Goal: Task Accomplishment & Management: Use online tool/utility

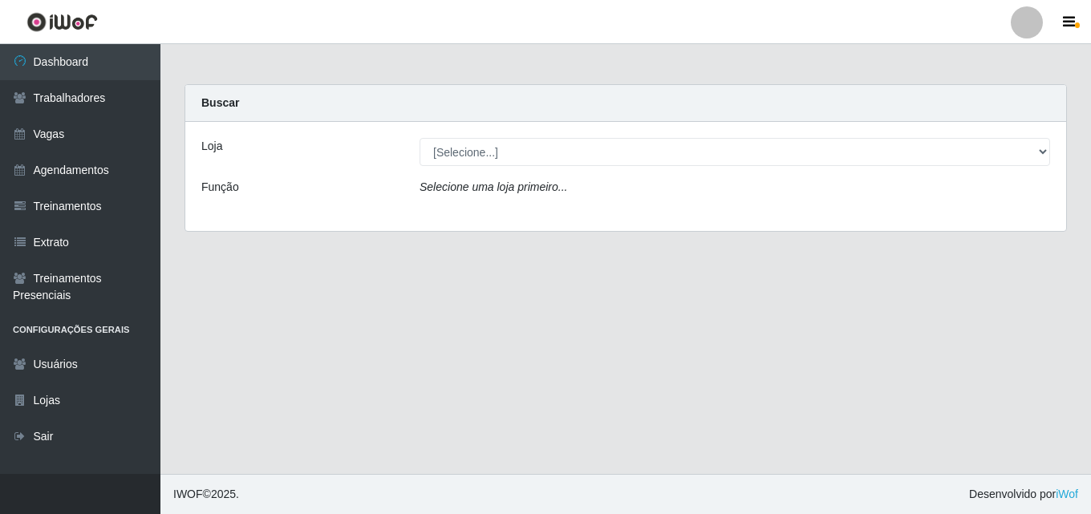
click at [798, 416] on main "Carregando... Buscar Loja [Selecione...] Chinatown Sushimi - [GEOGRAPHIC_DATA] …" at bounding box center [625, 259] width 931 height 430
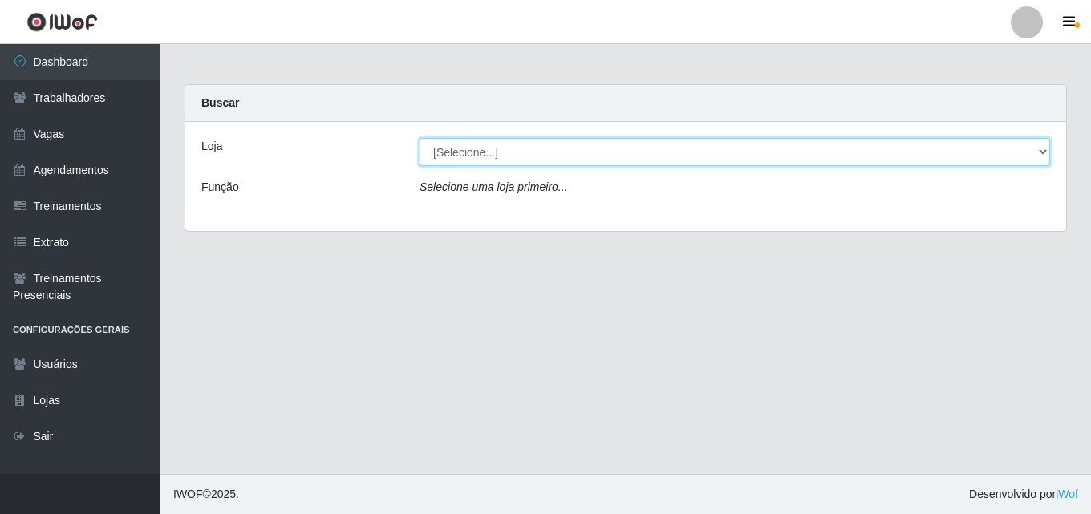
click at [461, 149] on select "[Selecione...] Chinatown Sushimi - [GEOGRAPHIC_DATA]" at bounding box center [735, 152] width 631 height 28
select select "357"
click at [420, 138] on select "[Selecione...] Chinatown Sushimi - [GEOGRAPHIC_DATA]" at bounding box center [735, 152] width 631 height 28
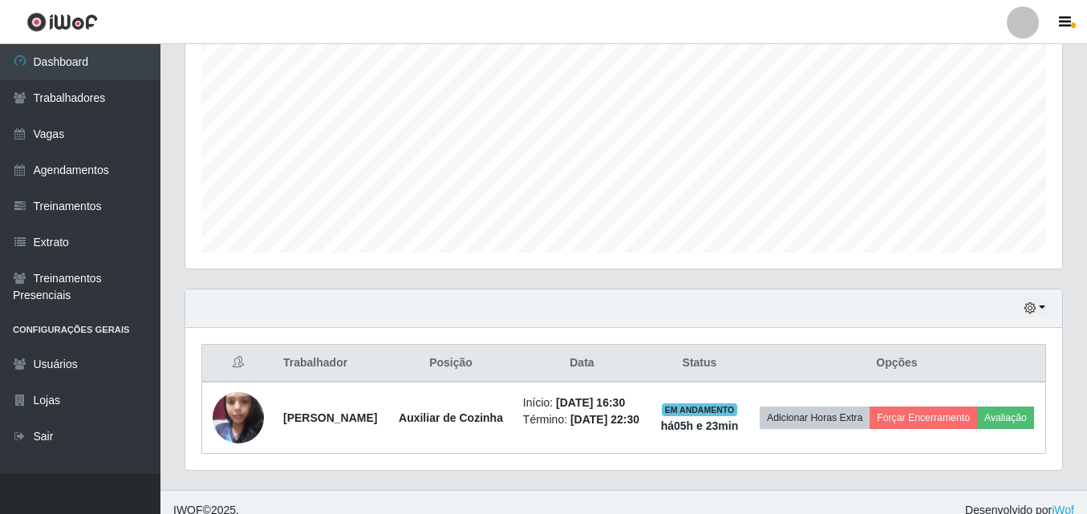
scroll to position [349, 0]
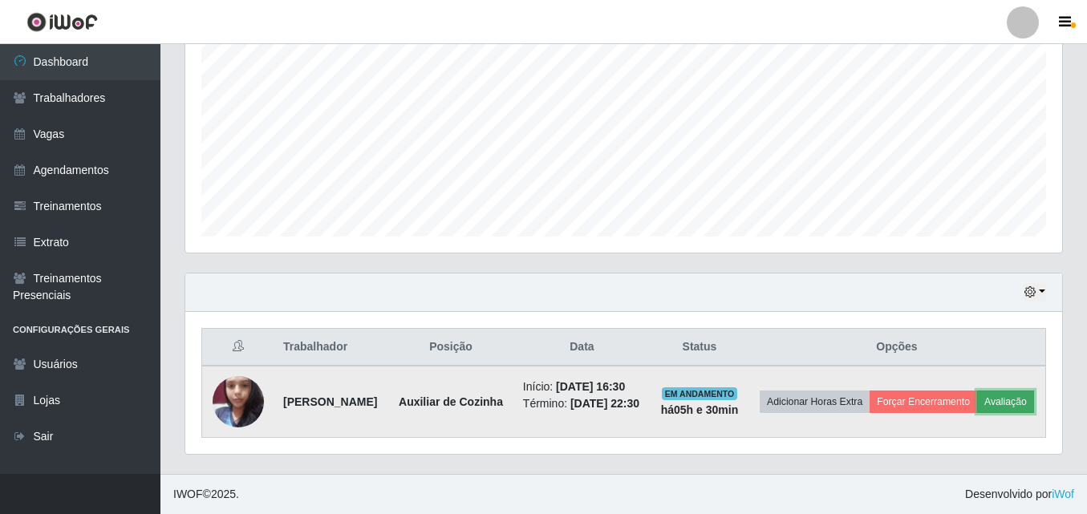
click at [977, 407] on button "Avaliação" at bounding box center [1005, 402] width 57 height 22
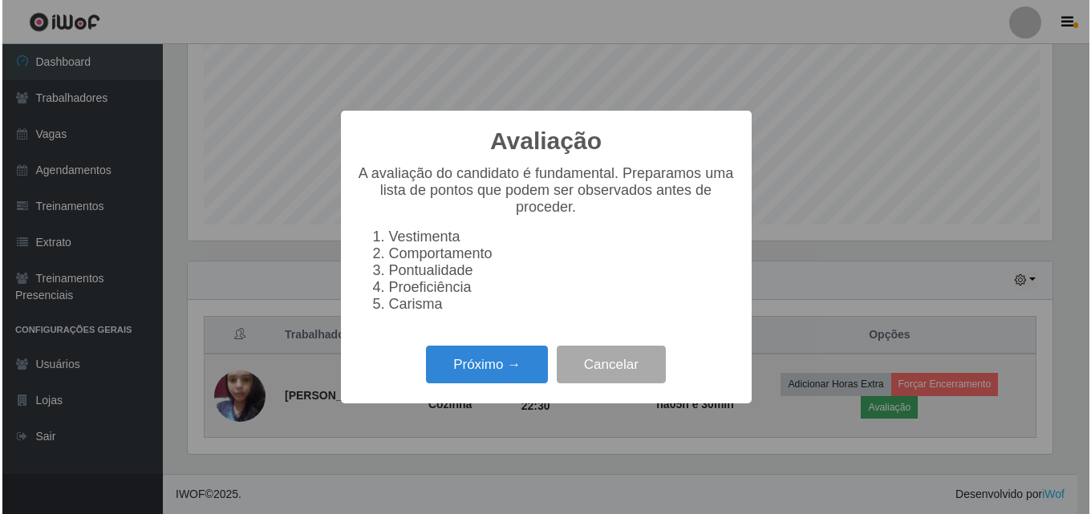
scroll to position [333, 869]
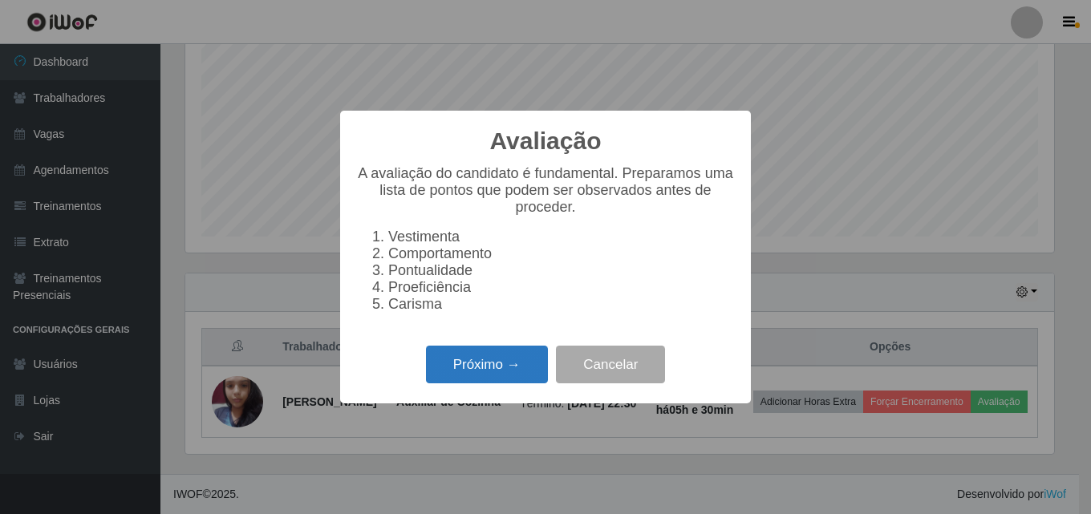
click at [478, 372] on button "Próximo →" at bounding box center [487, 365] width 122 height 38
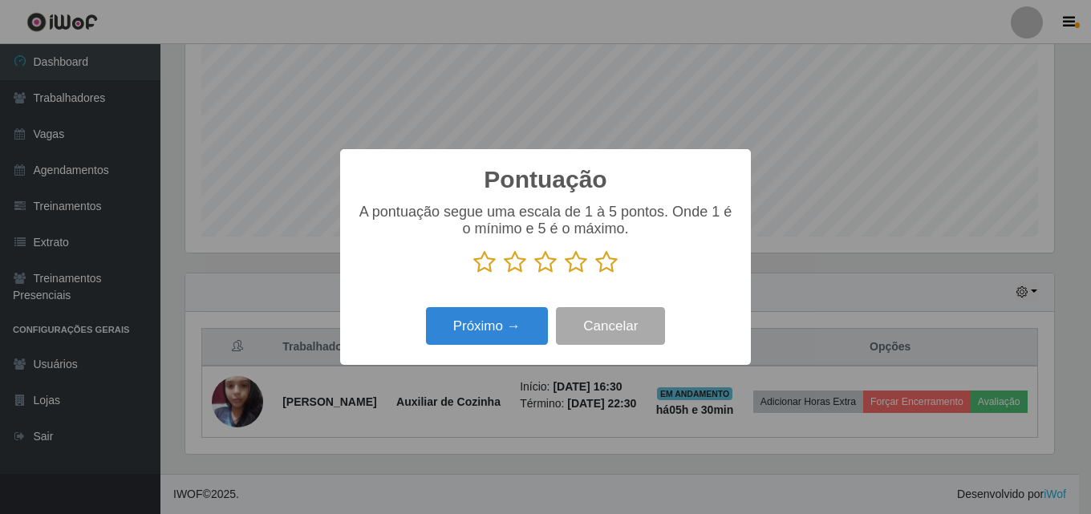
scroll to position [802051, 801515]
click at [575, 270] on icon at bounding box center [576, 262] width 22 height 24
click at [565, 274] on input "radio" at bounding box center [565, 274] width 0 height 0
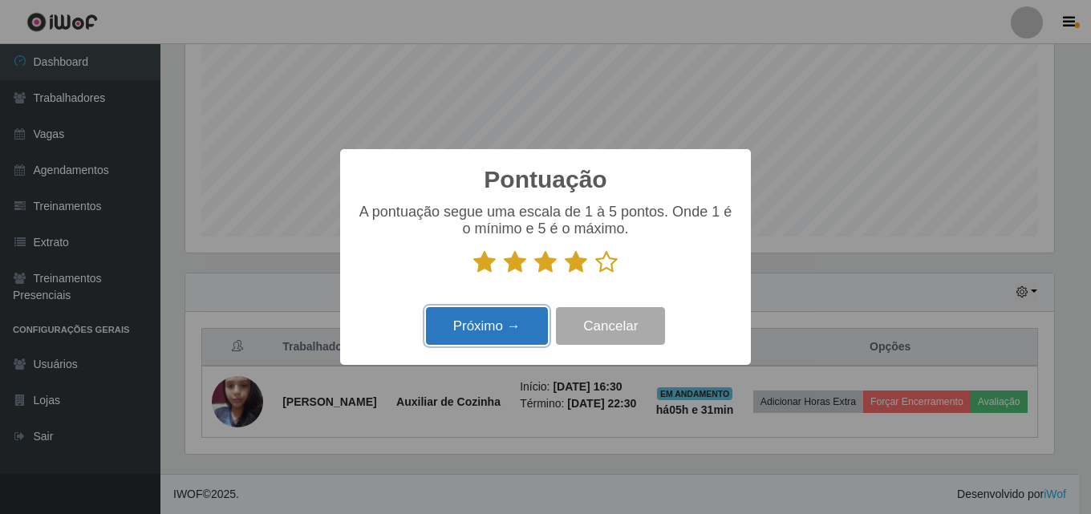
click at [483, 323] on button "Próximo →" at bounding box center [487, 326] width 122 height 38
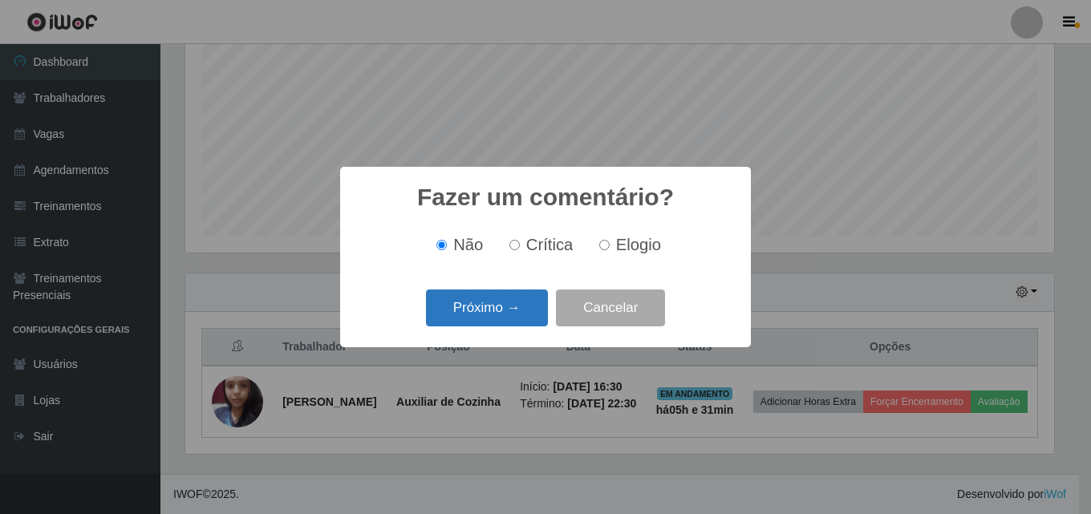
click at [509, 313] on button "Próximo →" at bounding box center [487, 309] width 122 height 38
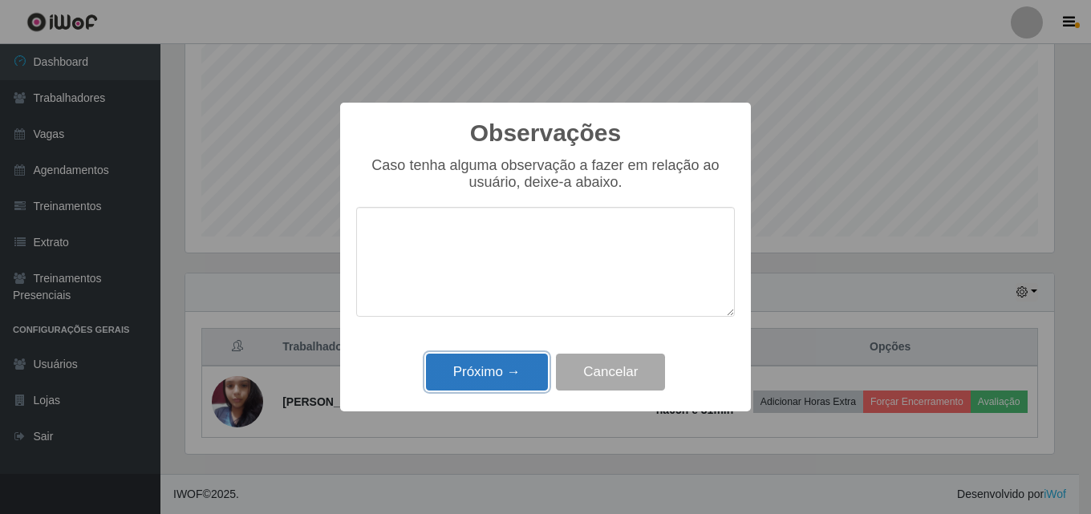
click at [501, 373] on button "Próximo →" at bounding box center [487, 373] width 122 height 38
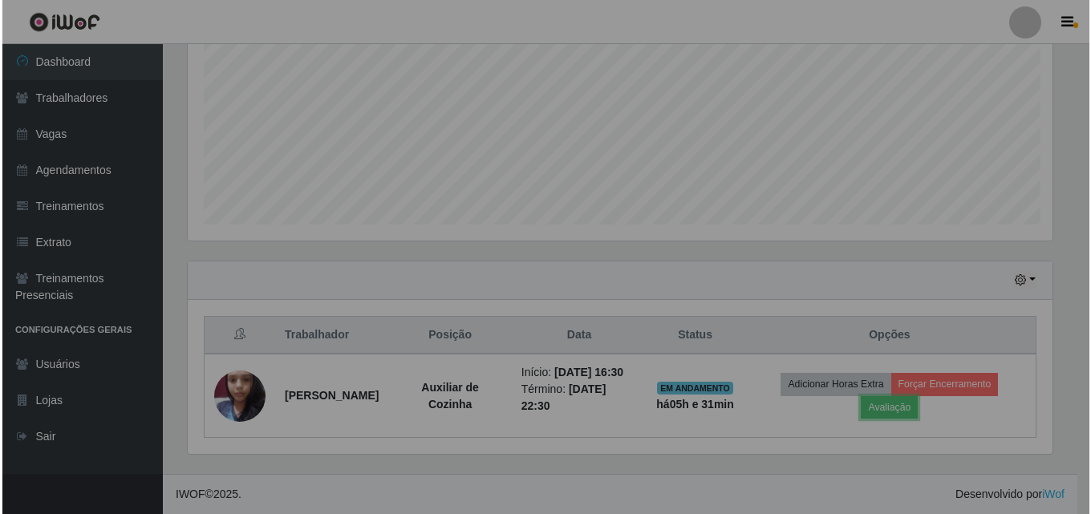
scroll to position [333, 877]
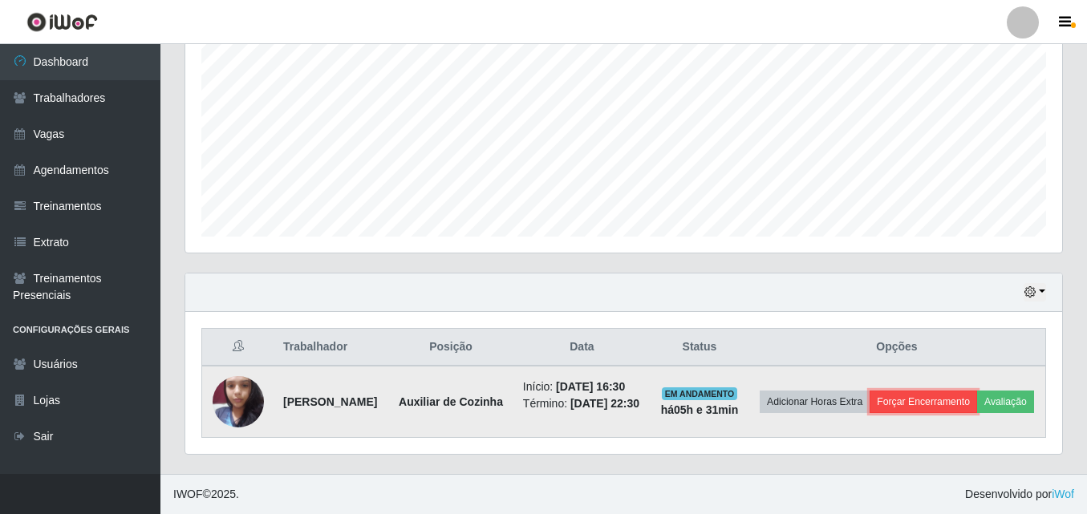
click at [969, 391] on button "Forçar Encerramento" at bounding box center [924, 402] width 108 height 22
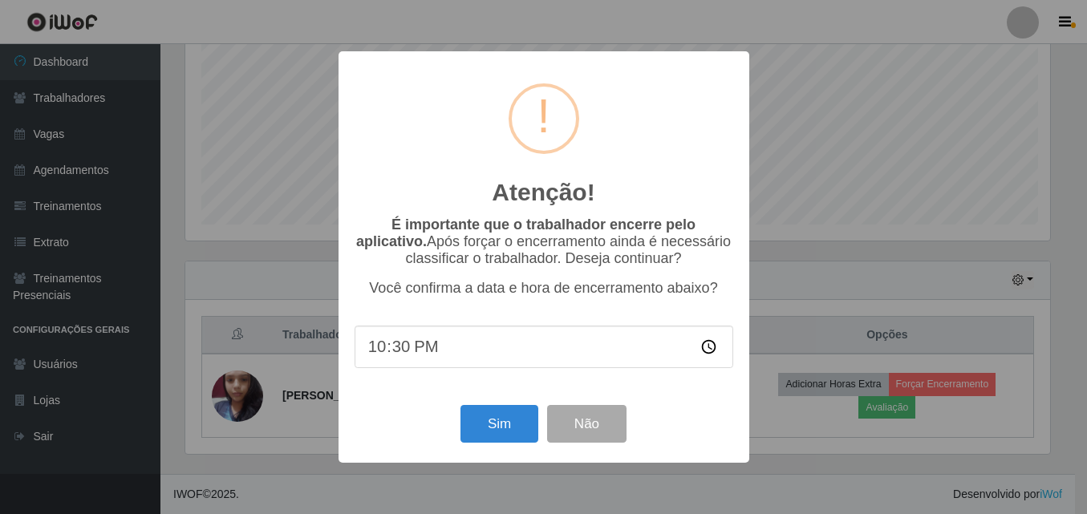
scroll to position [333, 869]
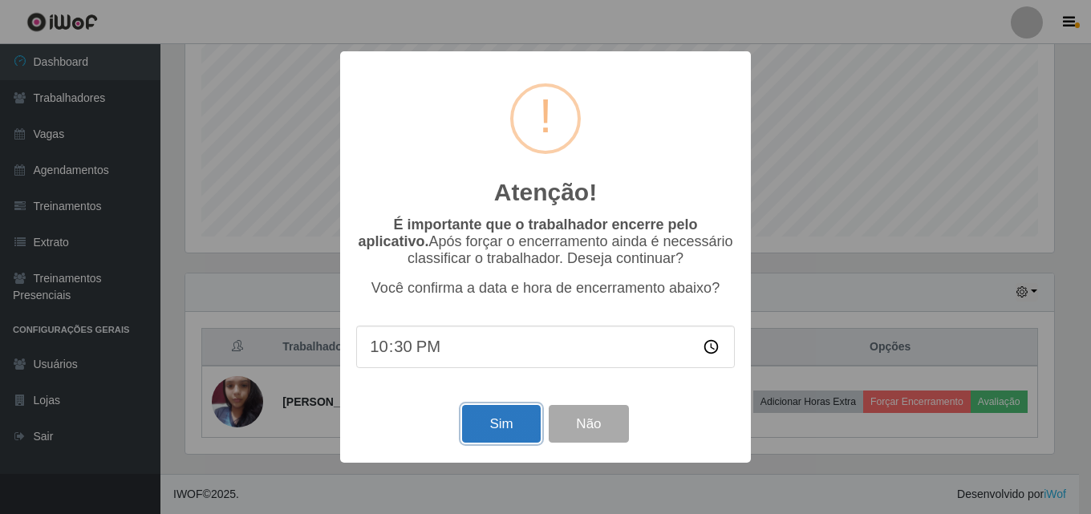
click at [504, 424] on button "Sim" at bounding box center [501, 424] width 78 height 38
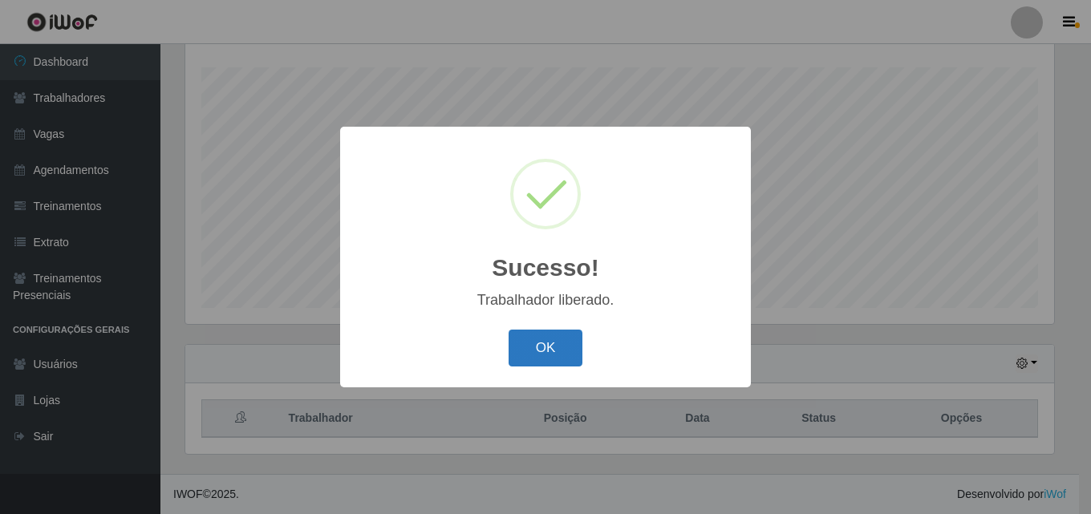
click at [548, 351] on button "OK" at bounding box center [546, 349] width 75 height 38
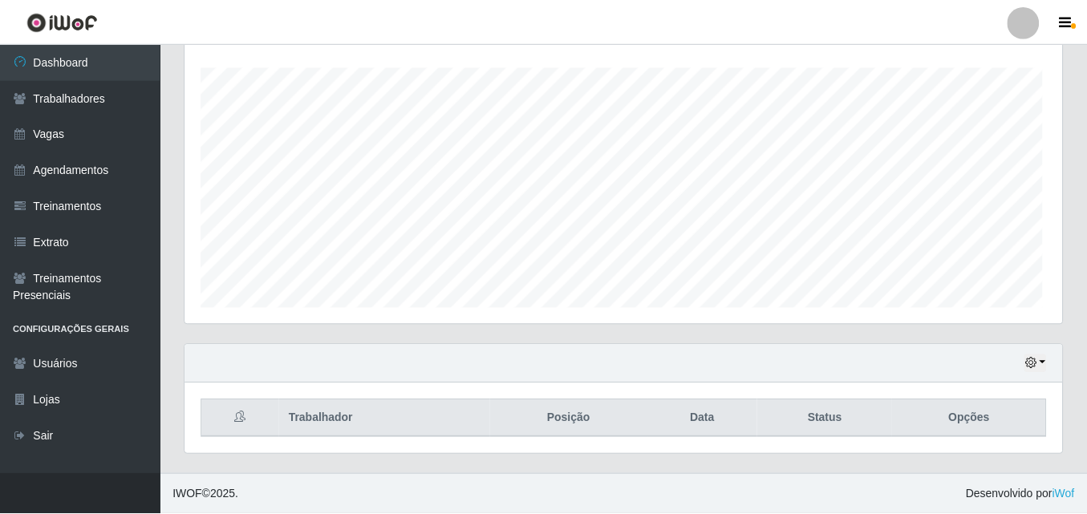
scroll to position [333, 877]
